Goal: Check status: Check status

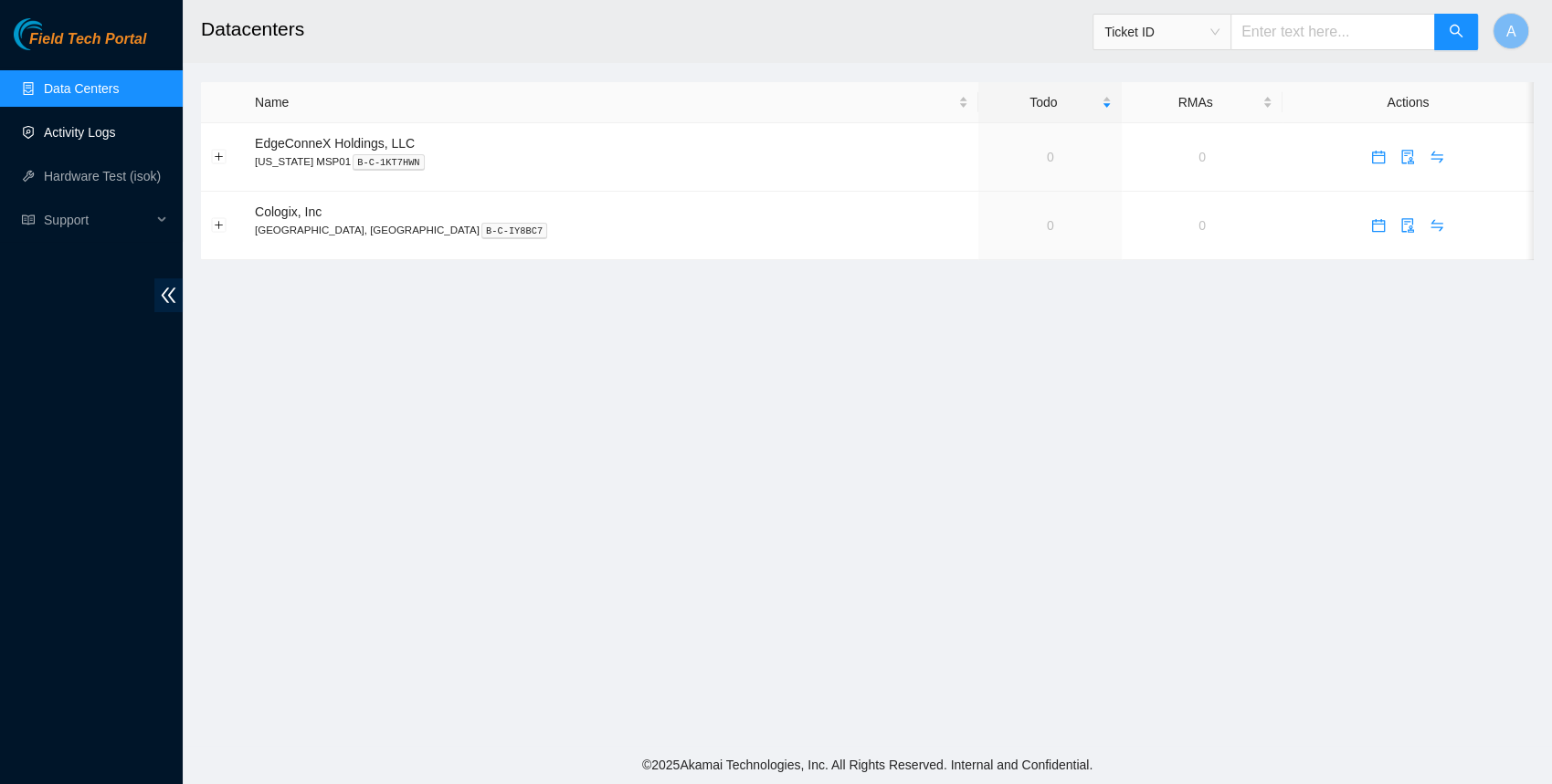
click at [69, 137] on link "Activity Logs" at bounding box center [80, 132] width 73 height 14
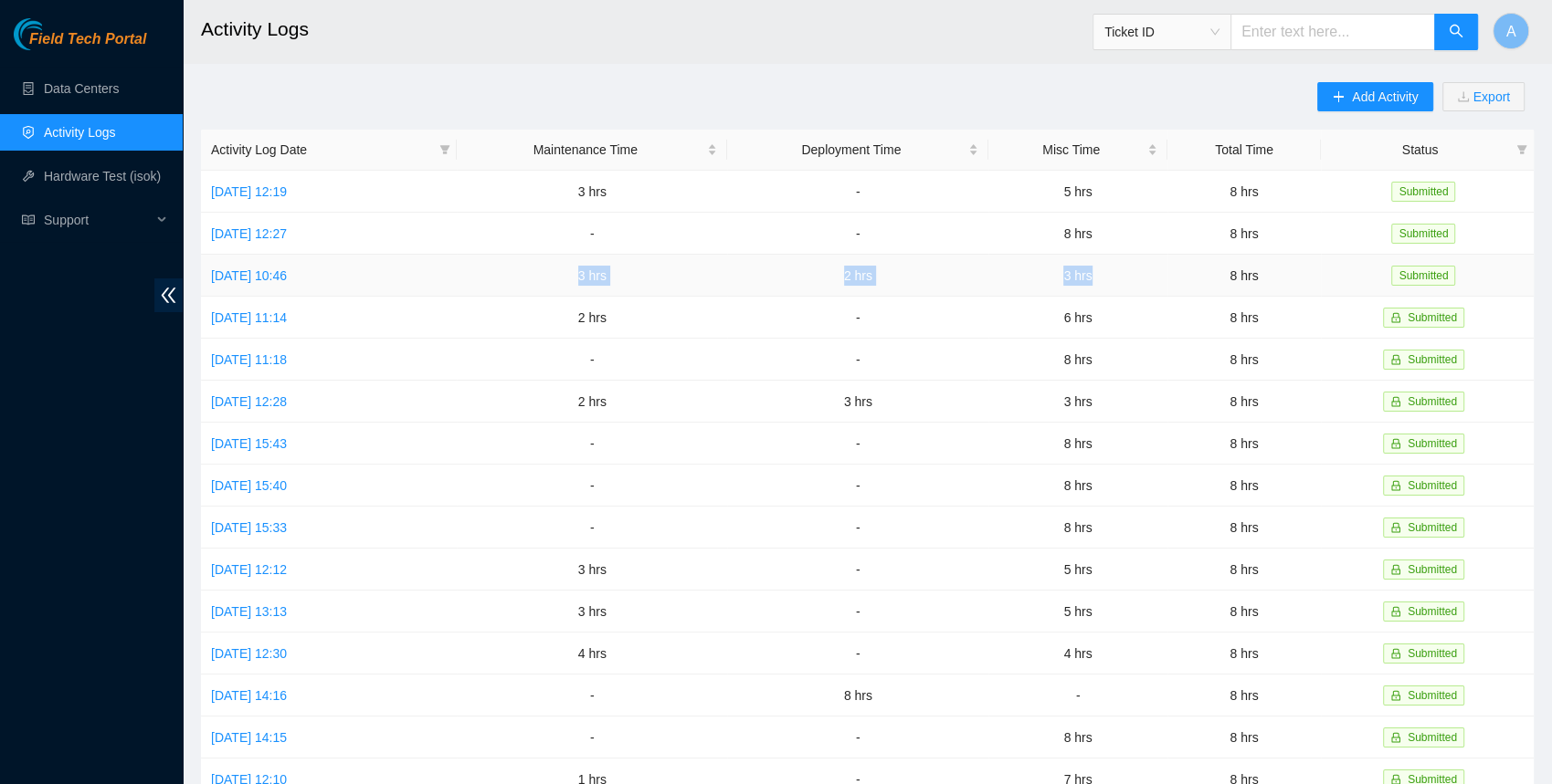
drag, startPoint x: 587, startPoint y: 275, endPoint x: 1144, endPoint y: 279, distance: 557.0
click at [1144, 279] on tr "[DATE] 10:46 3 hrs 2 hrs 3 hrs 8 hrs Submitted" at bounding box center [866, 276] width 1332 height 42
click at [712, 297] on td "2 hrs" at bounding box center [591, 318] width 270 height 42
drag, startPoint x: 587, startPoint y: 267, endPoint x: 1138, endPoint y: 274, distance: 551.0
click at [1138, 274] on tr "[DATE] 10:46 3 hrs 2 hrs 3 hrs 8 hrs Submitted" at bounding box center [866, 276] width 1332 height 42
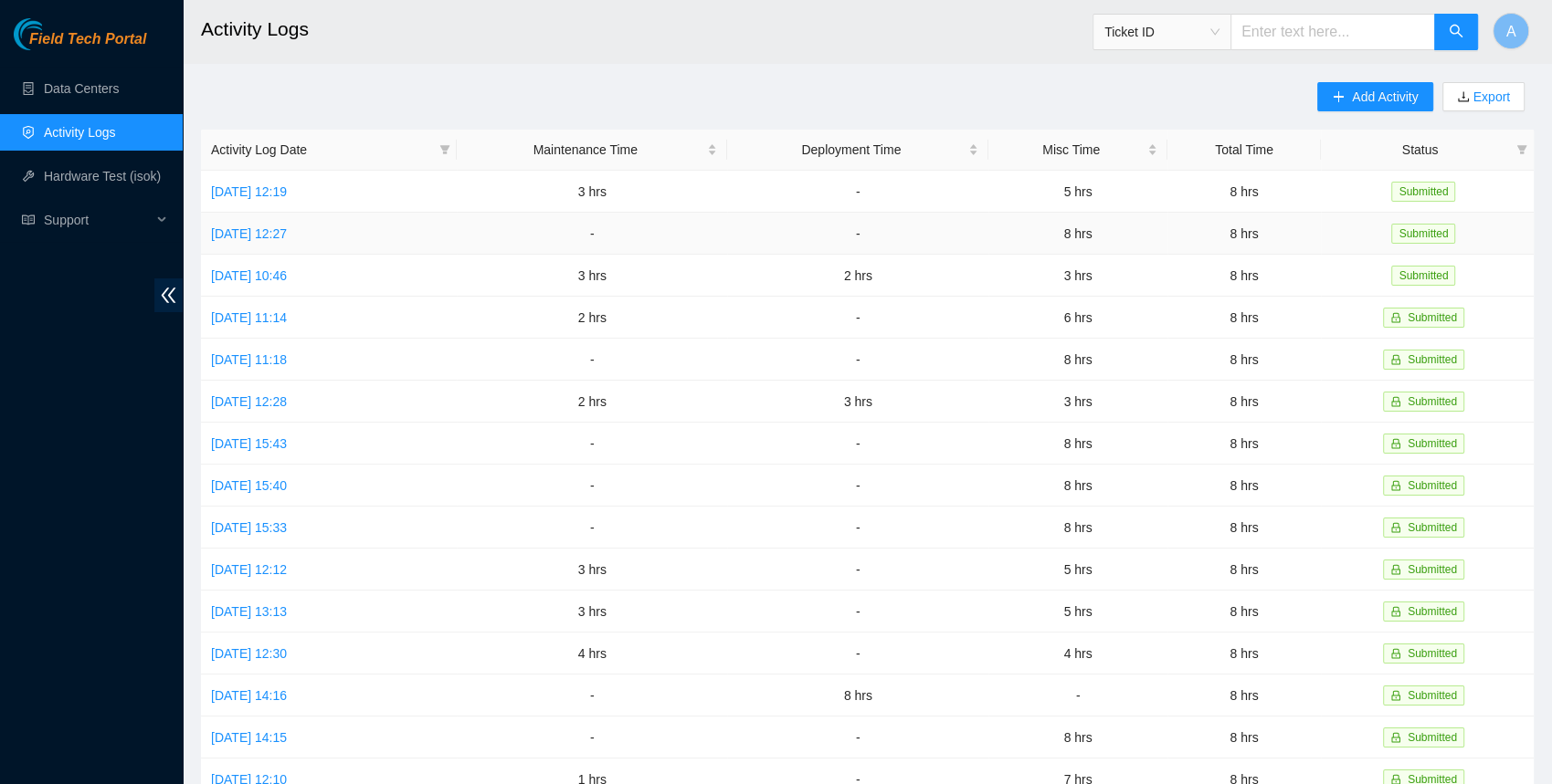
click at [1140, 250] on td "8 hrs" at bounding box center [1077, 234] width 179 height 42
drag, startPoint x: 1103, startPoint y: 238, endPoint x: 1058, endPoint y: 229, distance: 45.9
click at [1058, 229] on td "8 hrs" at bounding box center [1077, 234] width 179 height 42
click at [1137, 178] on td "5 hrs" at bounding box center [1077, 192] width 179 height 42
drag, startPoint x: 1149, startPoint y: 186, endPoint x: 609, endPoint y: 194, distance: 540.1
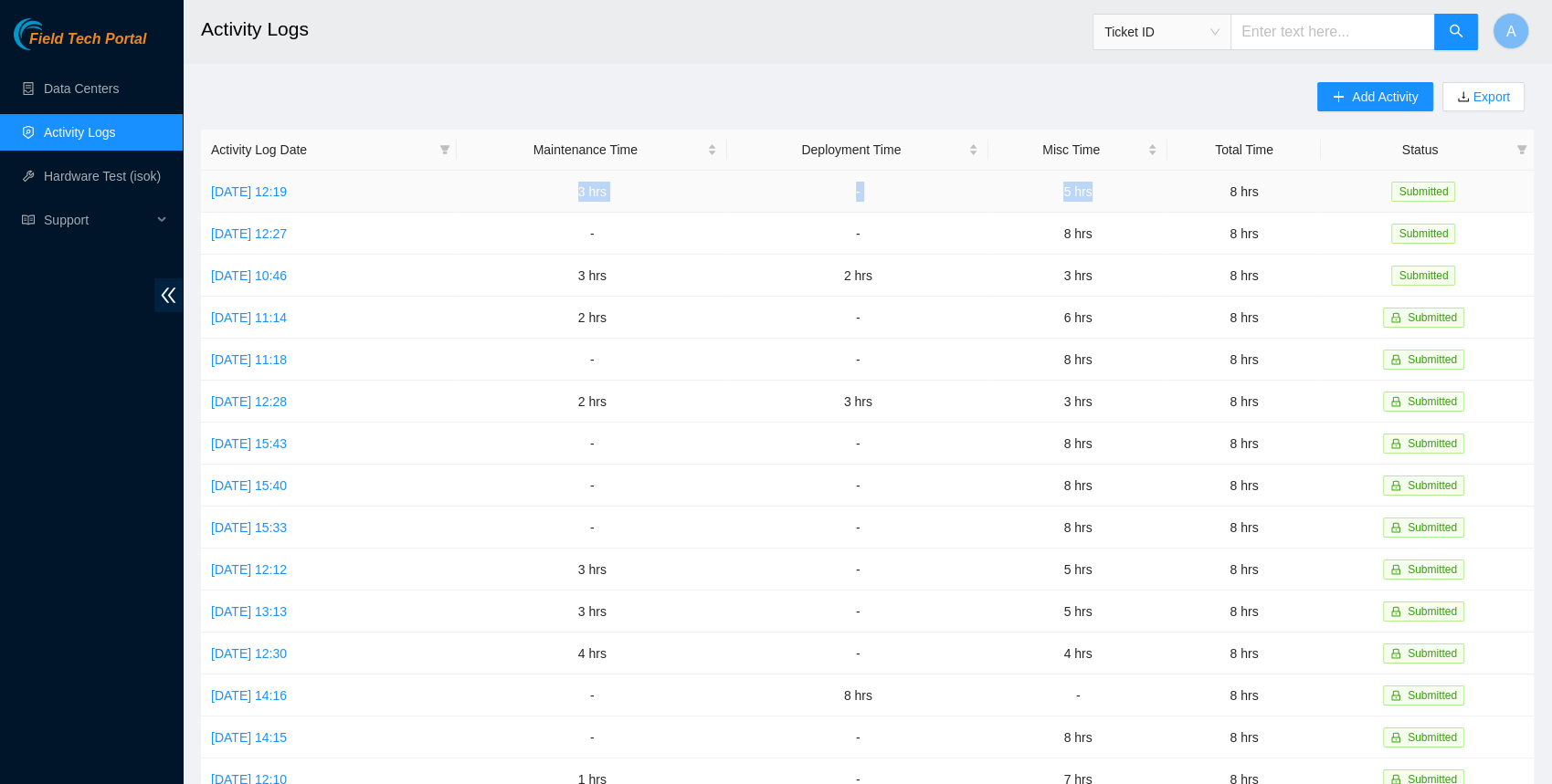
click at [609, 194] on tr "[DATE] 12:19 3 hrs - 5 hrs 8 hrs Submitted" at bounding box center [866, 192] width 1332 height 42
click at [73, 179] on link "Hardware Test (isok)" at bounding box center [102, 176] width 117 height 14
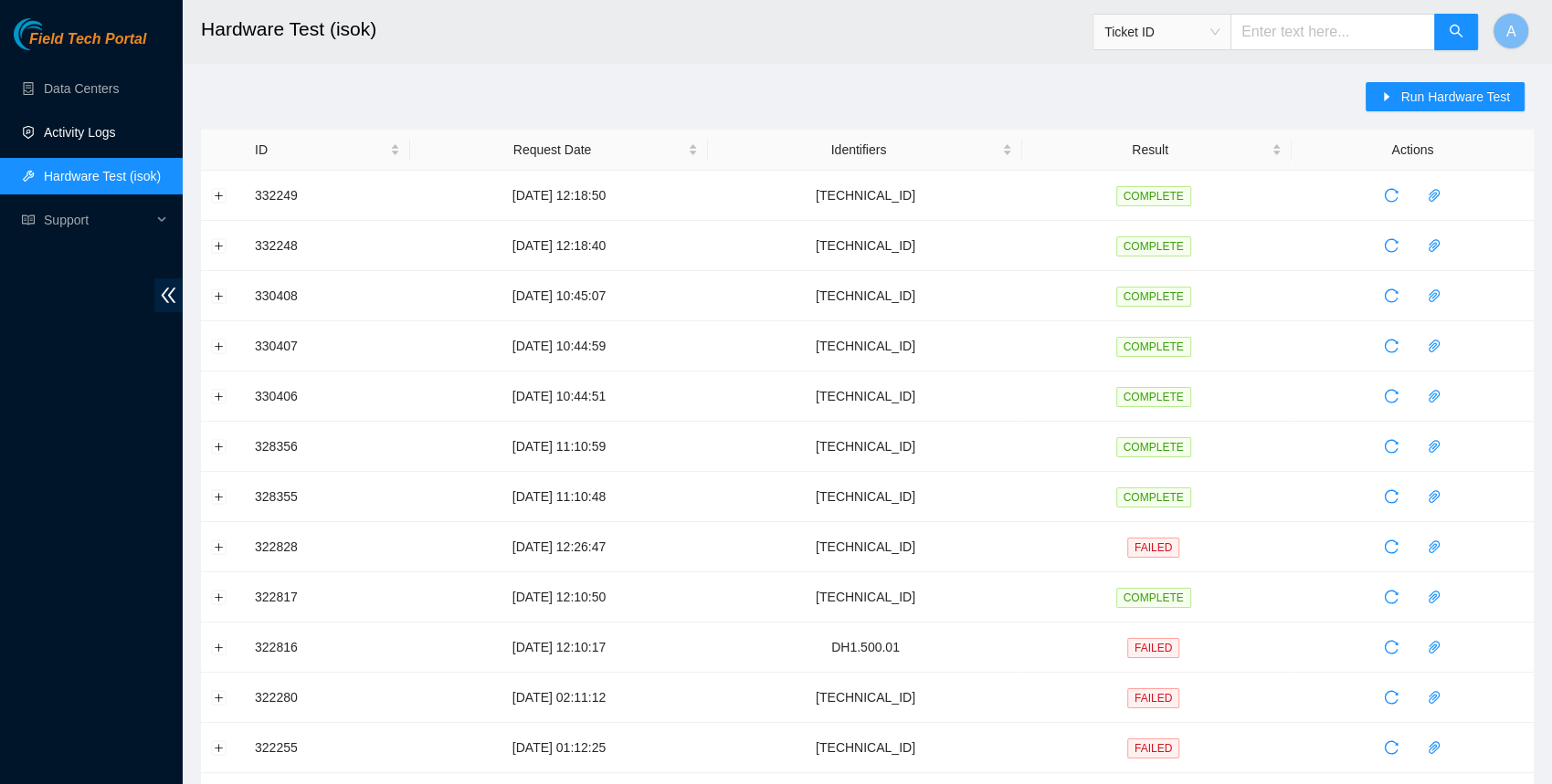
click at [70, 127] on link "Activity Logs" at bounding box center [80, 132] width 73 height 14
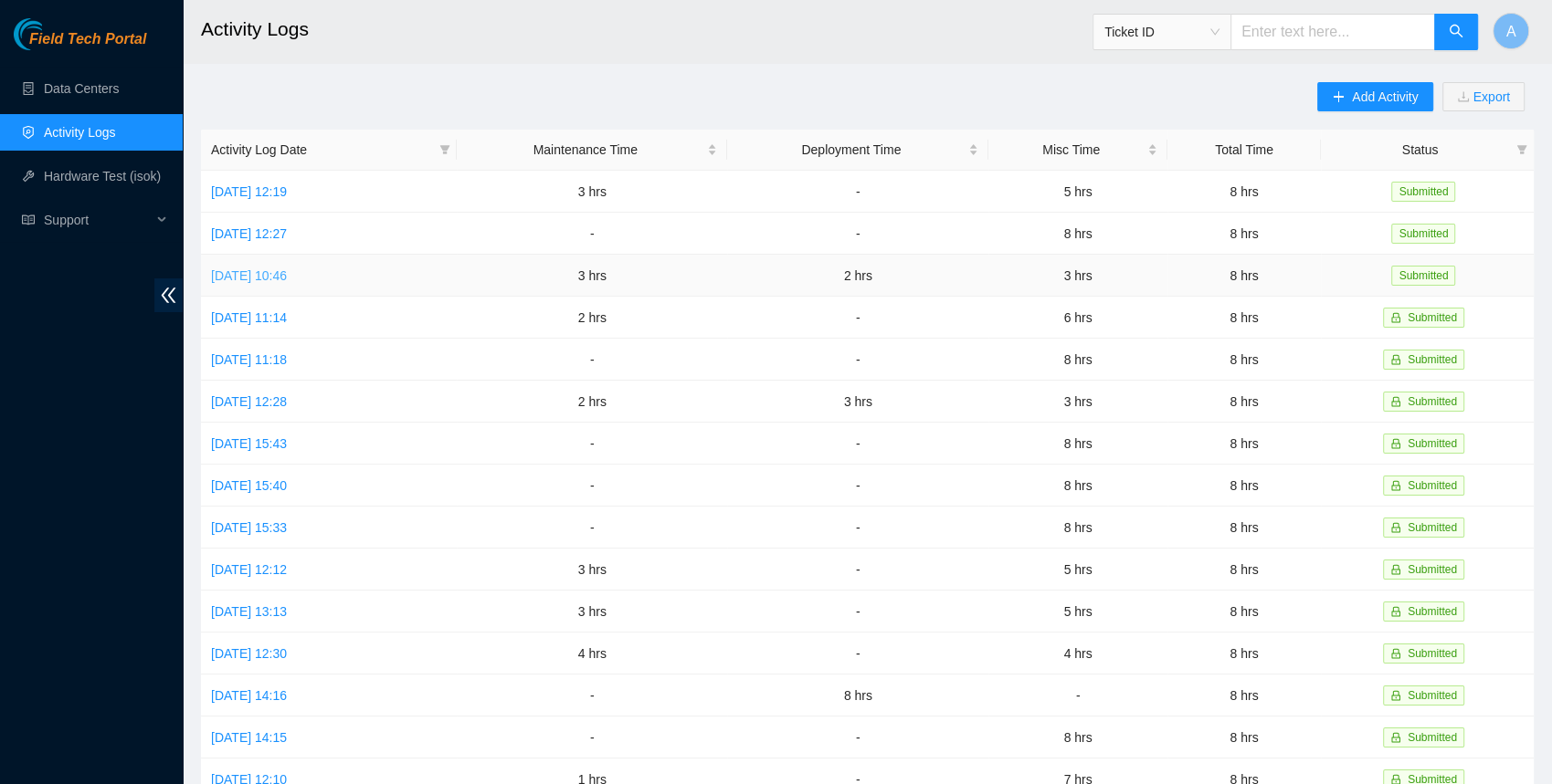
click at [287, 280] on link "[DATE] 10:46" at bounding box center [248, 275] width 75 height 14
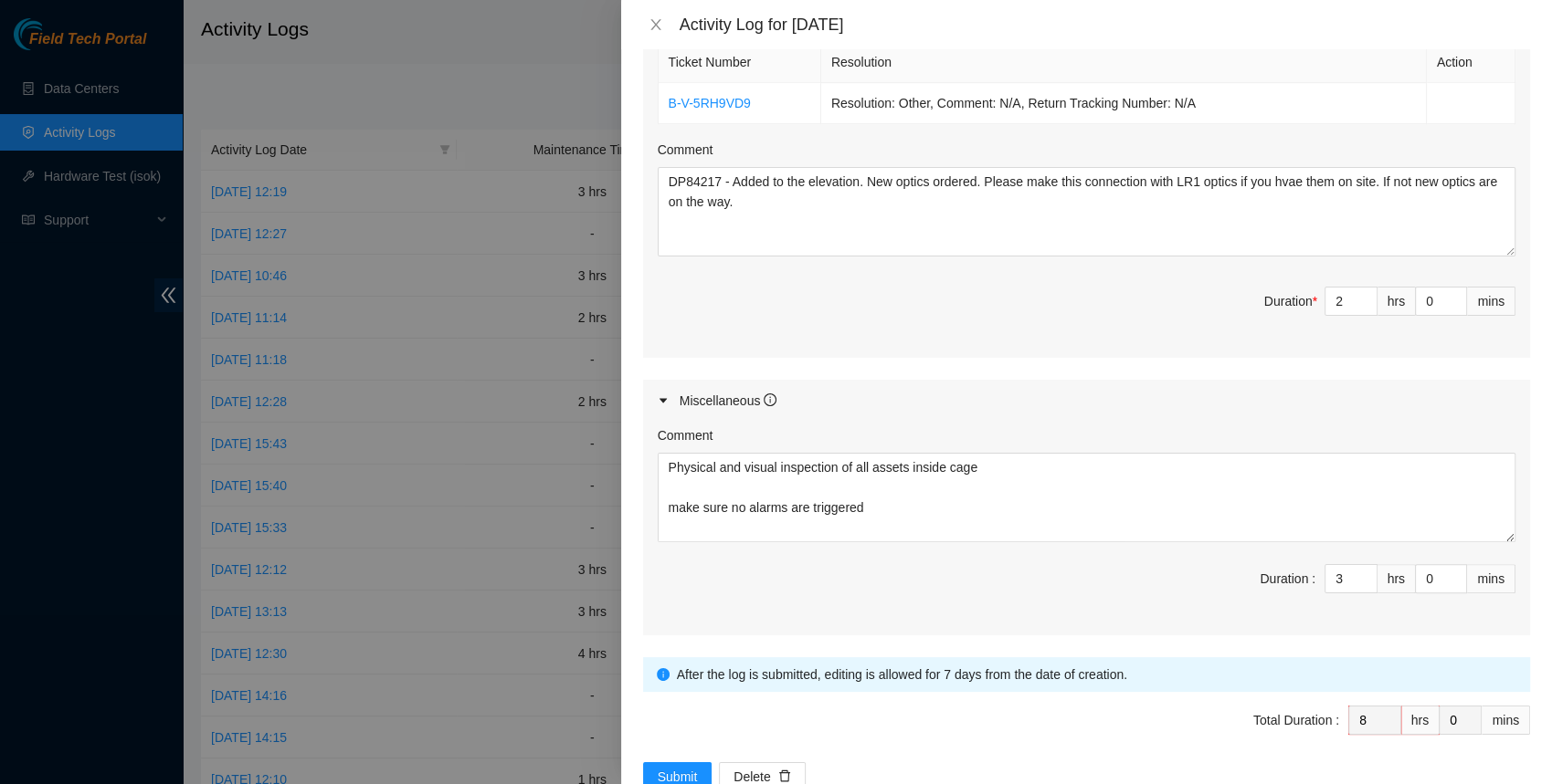
scroll to position [960, 0]
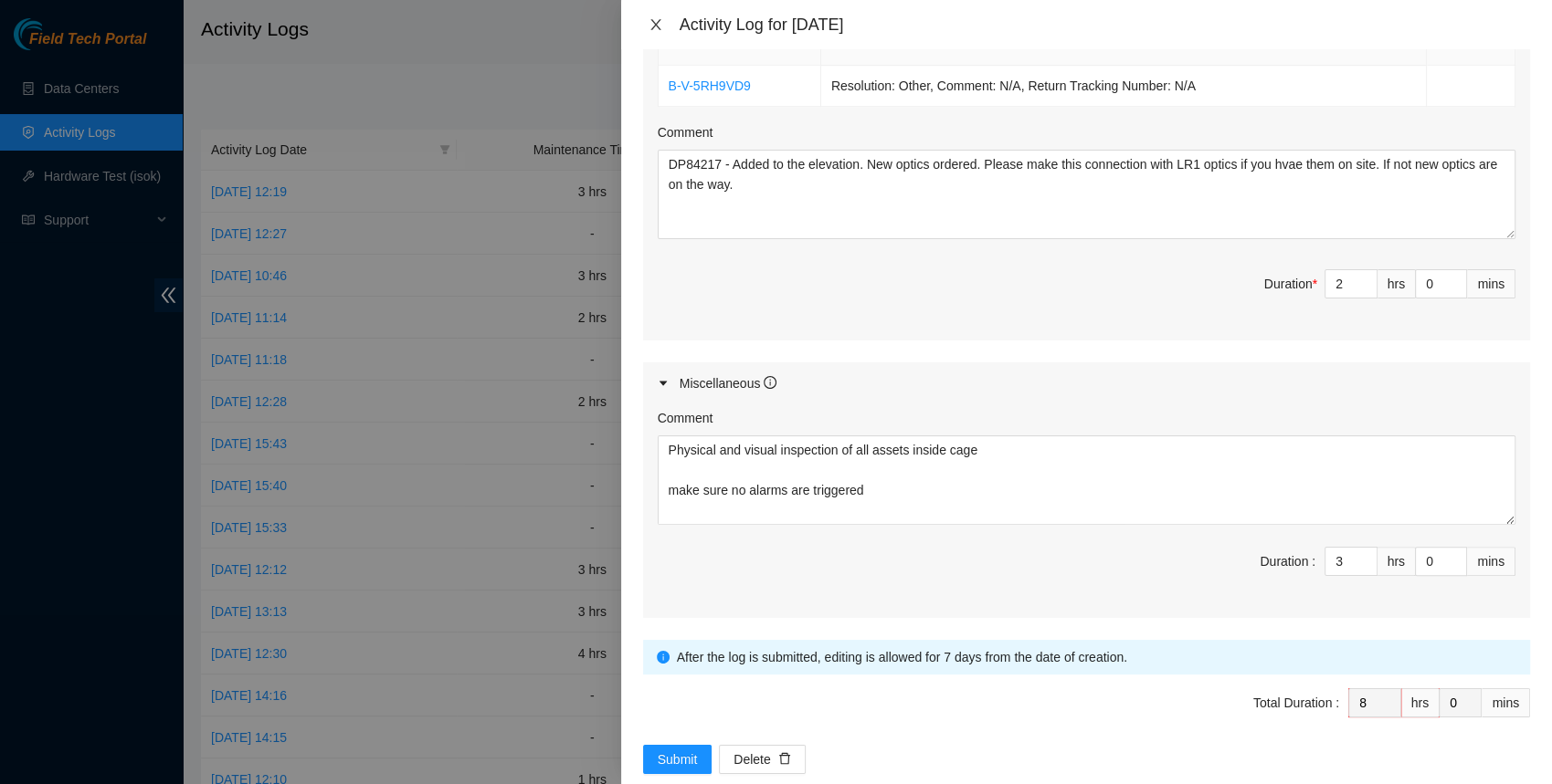
click at [656, 28] on icon "close" at bounding box center [655, 24] width 14 height 14
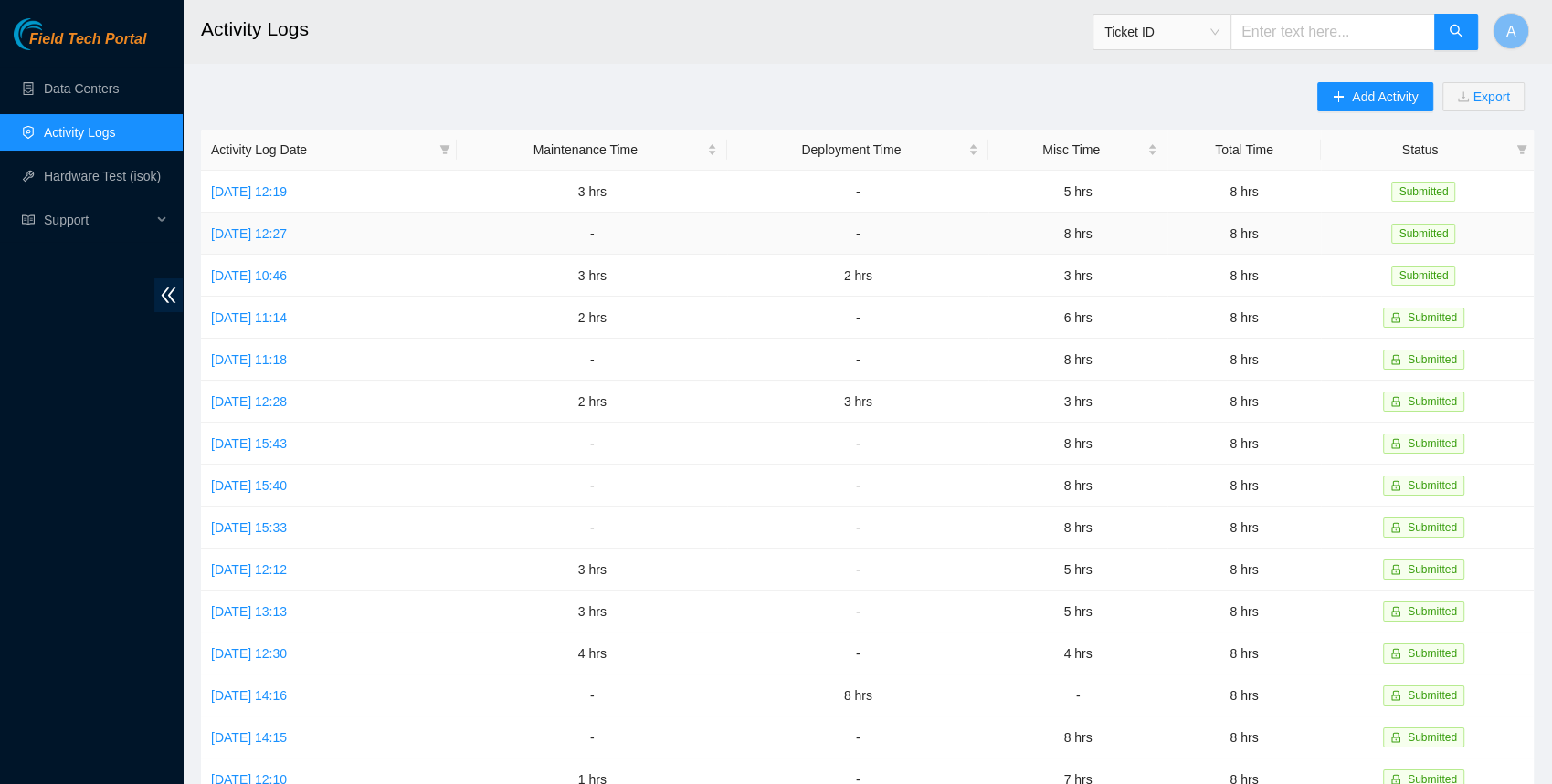
click at [296, 243] on td "[DATE] 12:27" at bounding box center [329, 234] width 256 height 42
click at [287, 234] on link "[DATE] 12:27" at bounding box center [248, 233] width 75 height 14
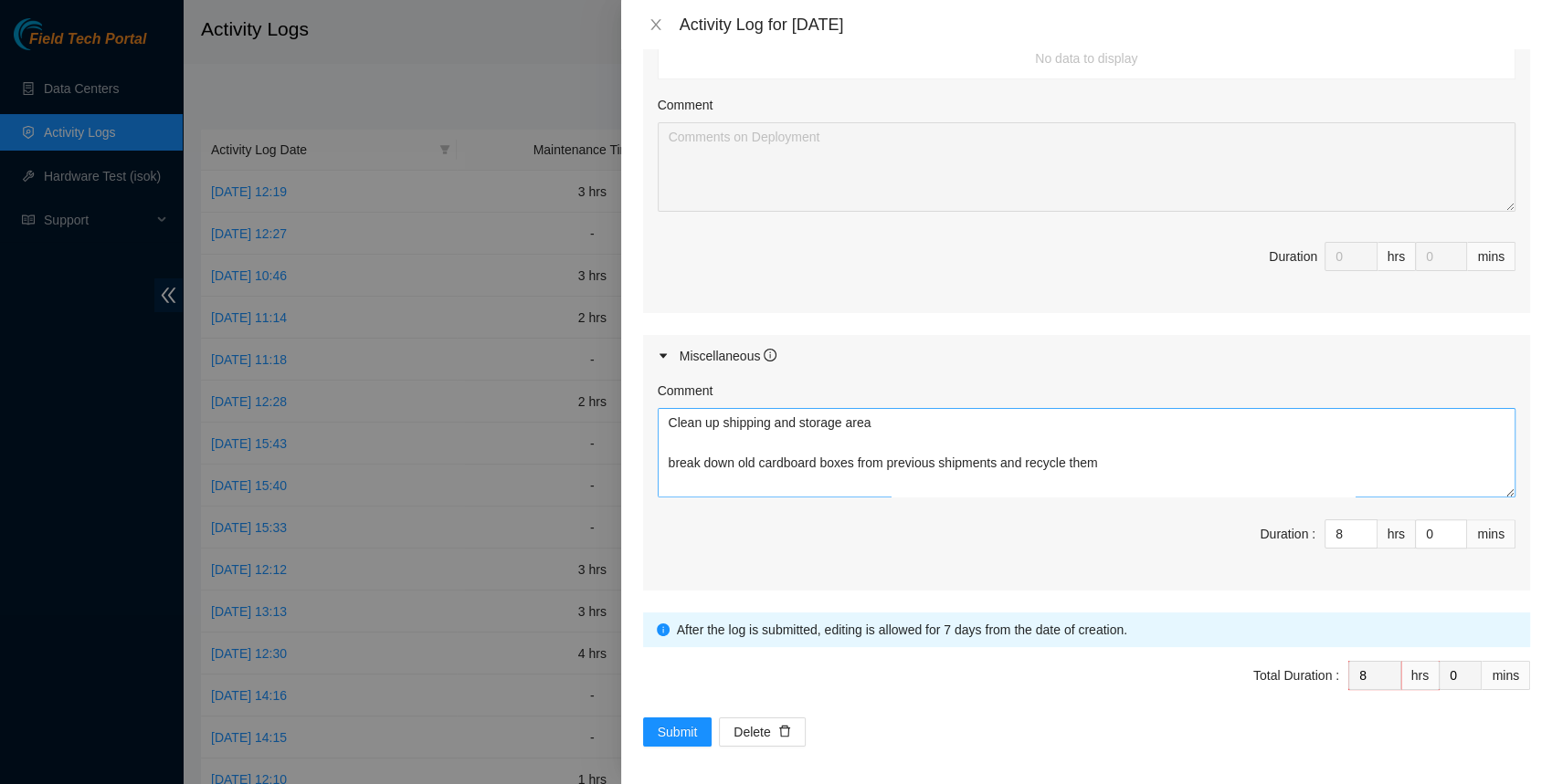
scroll to position [221, 0]
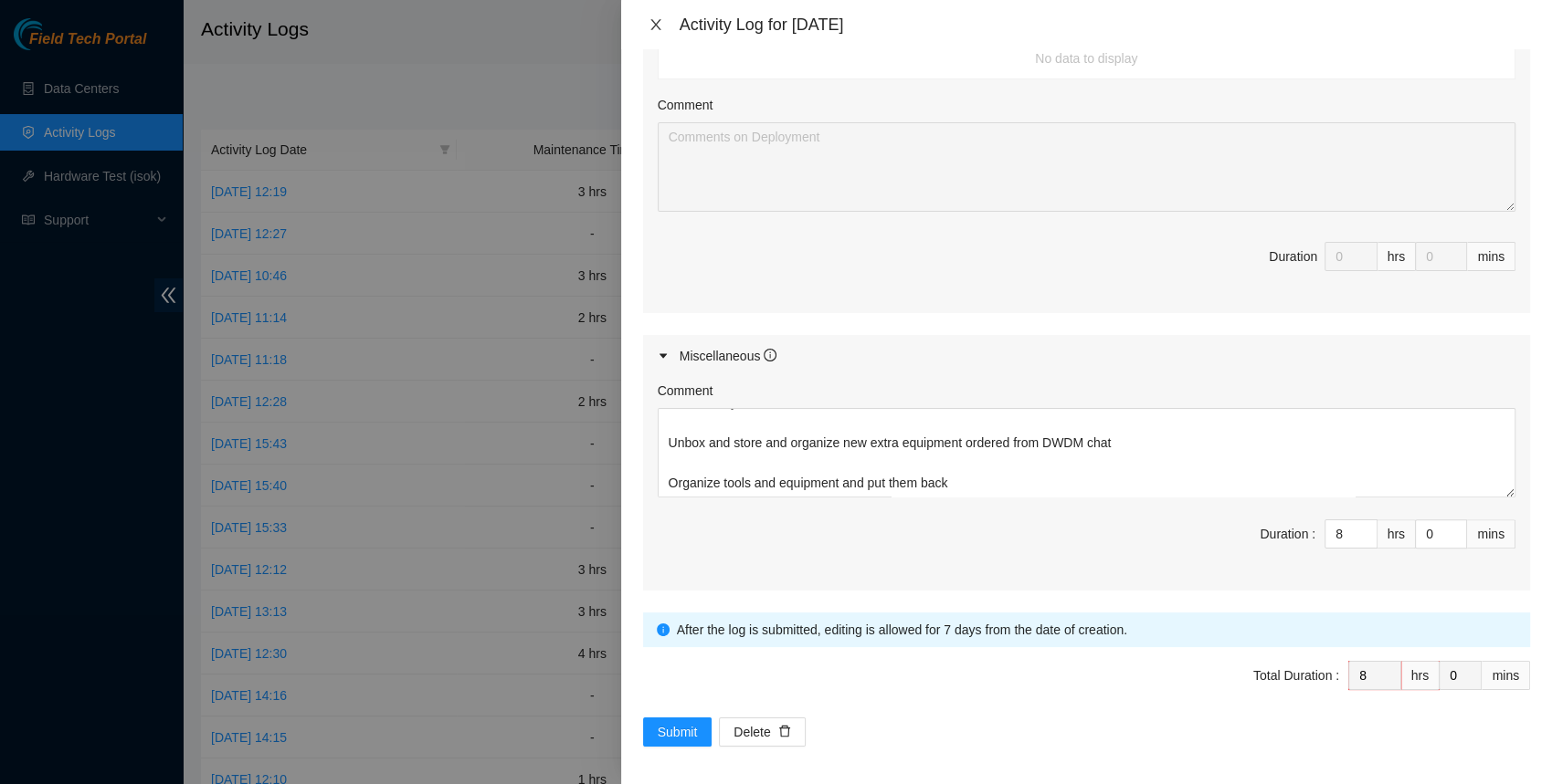
click at [649, 22] on icon "close" at bounding box center [655, 24] width 14 height 14
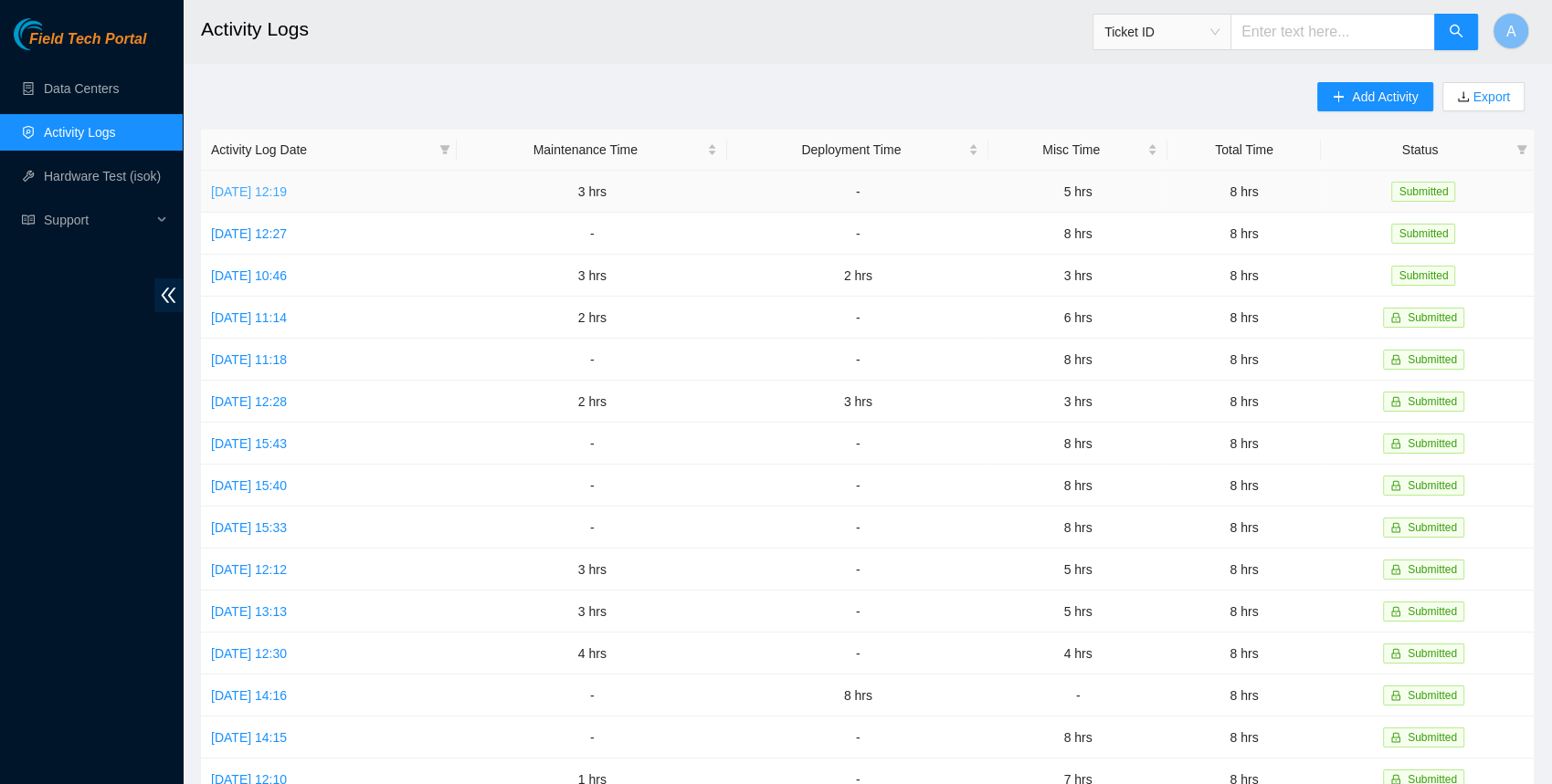
click at [287, 189] on link "[DATE] 12:19" at bounding box center [248, 191] width 75 height 14
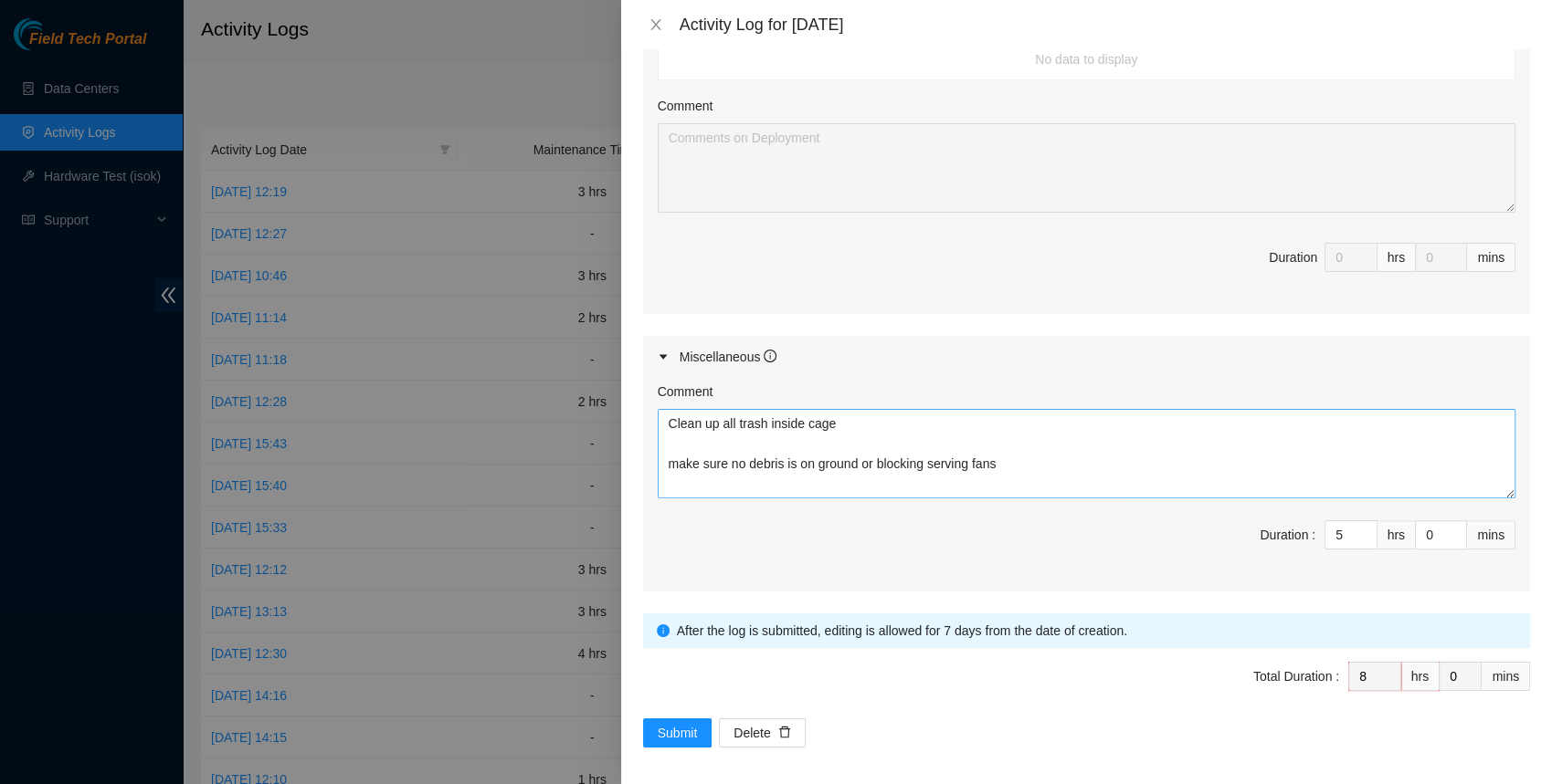
scroll to position [60, 0]
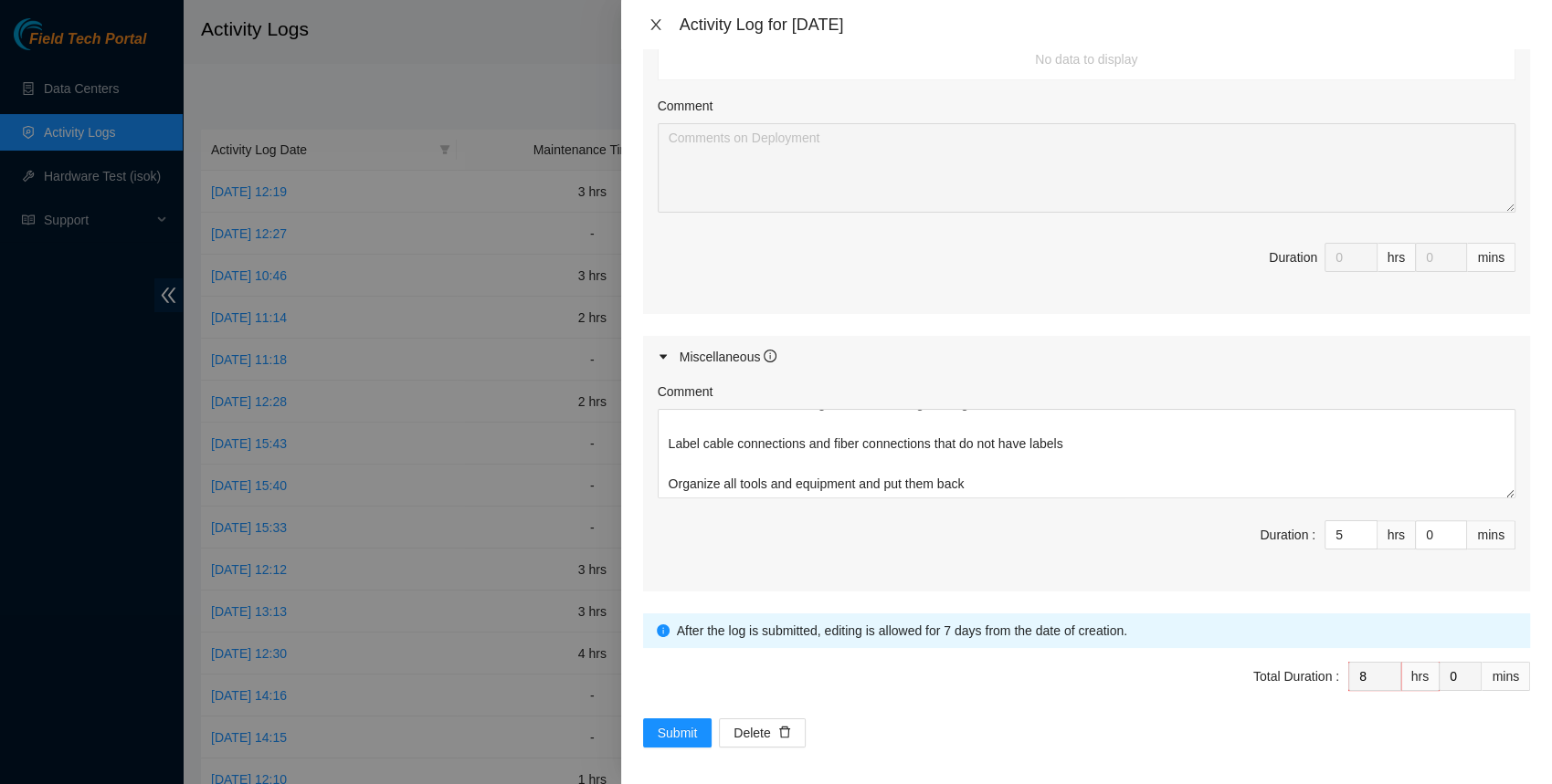
click at [645, 16] on button "Close" at bounding box center [655, 25] width 26 height 17
